Goal: Task Accomplishment & Management: Manage account settings

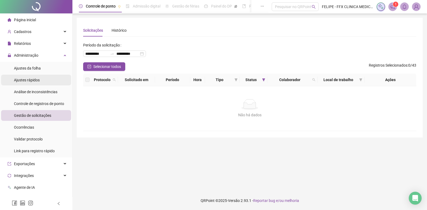
click at [36, 79] on span "Ajustes rápidos" at bounding box center [27, 80] width 26 height 4
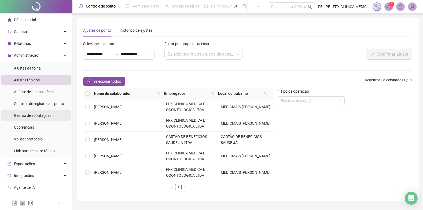
click at [36, 120] on div "Gestão de solicitações" at bounding box center [32, 115] width 37 height 11
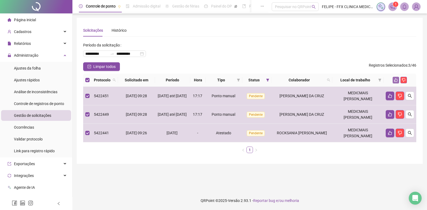
click at [399, 81] on button "button" at bounding box center [396, 80] width 6 height 6
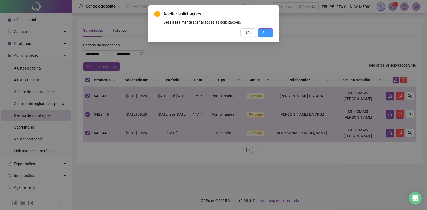
click at [264, 32] on span "Sim" at bounding box center [265, 33] width 6 height 6
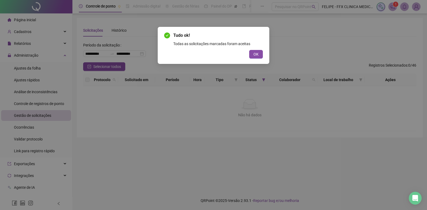
click at [324, 117] on div "Tudo ok! Todas as solicitações marcadas foram aceitas OK" at bounding box center [213, 105] width 427 height 210
click at [257, 53] on span "OK" at bounding box center [256, 54] width 5 height 6
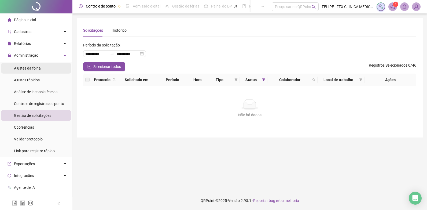
drag, startPoint x: 20, startPoint y: 67, endPoint x: 29, endPoint y: 66, distance: 8.7
click at [20, 67] on span "Ajustes da folha" at bounding box center [27, 68] width 27 height 4
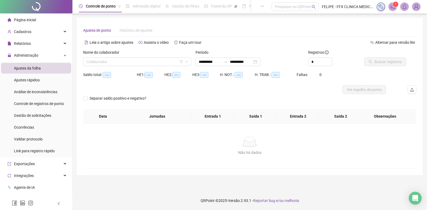
type input "**********"
click at [233, 149] on div "Não há dados Não há dados" at bounding box center [250, 146] width 320 height 19
